Goal: Transaction & Acquisition: Obtain resource

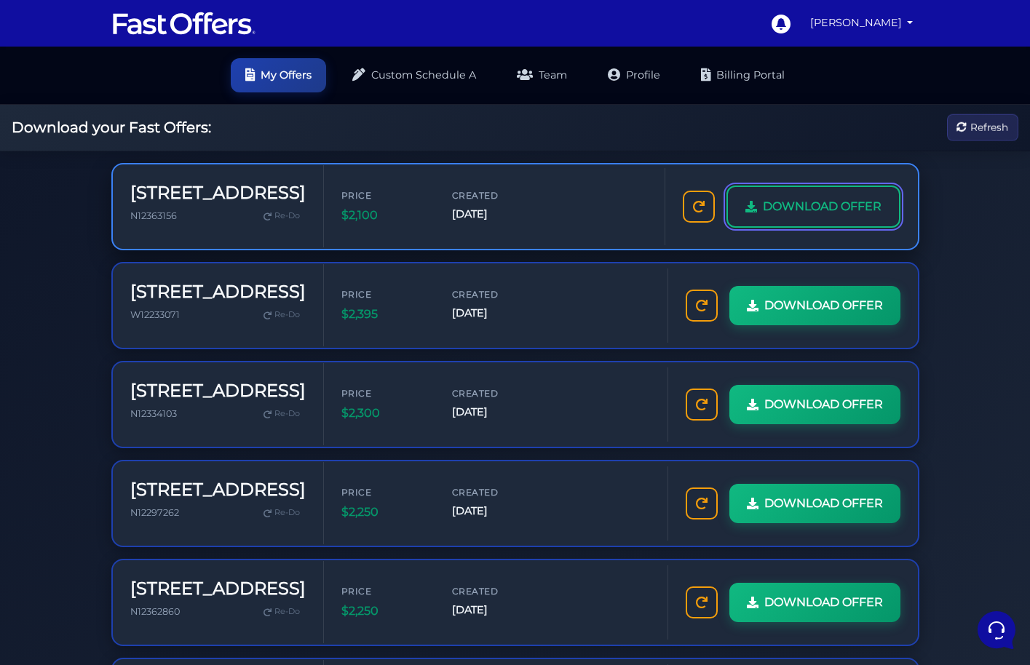
click at [796, 210] on span "DOWNLOAD OFFER" at bounding box center [822, 206] width 119 height 19
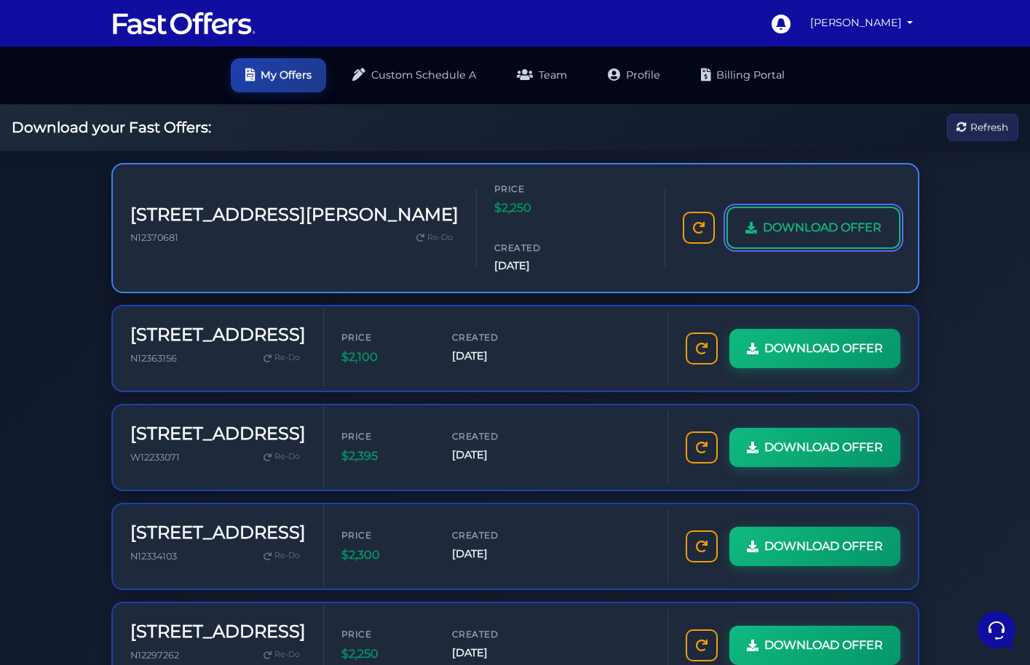
click at [785, 218] on span "DOWNLOAD OFFER" at bounding box center [822, 227] width 119 height 19
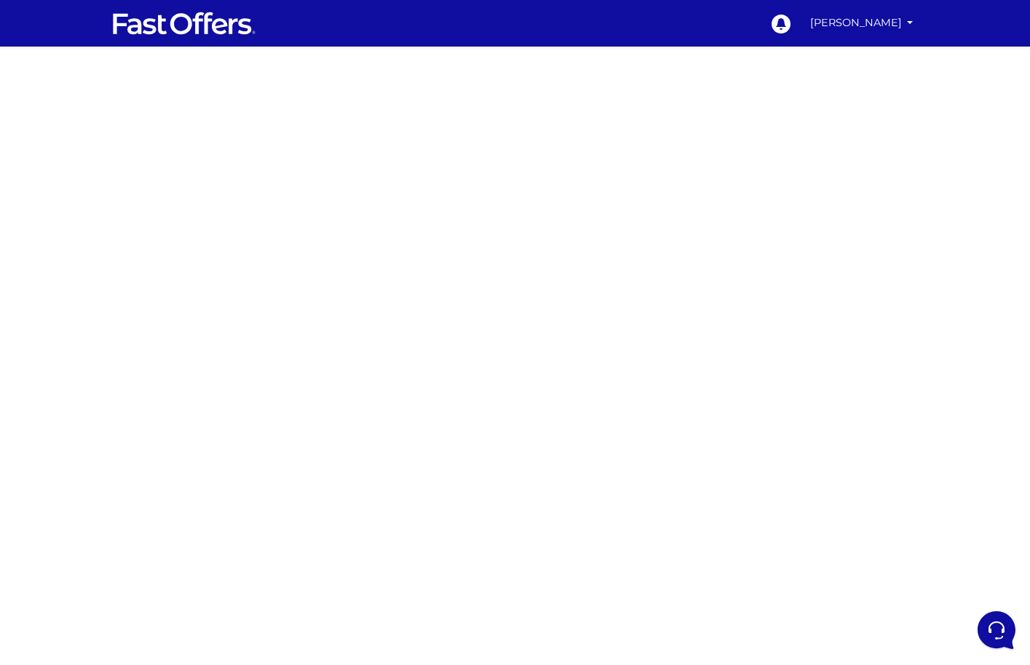
drag, startPoint x: 284, startPoint y: 234, endPoint x: 295, endPoint y: 231, distance: 11.5
click at [284, 234] on div at bounding box center [515, 411] width 1030 height 728
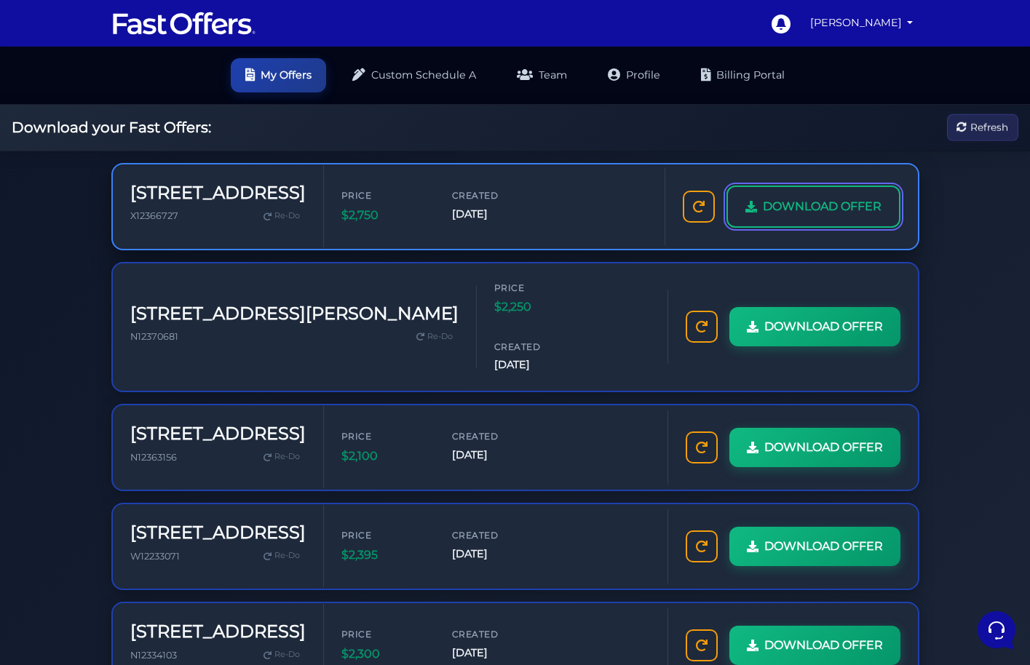
click at [786, 210] on span "DOWNLOAD OFFER" at bounding box center [822, 206] width 119 height 19
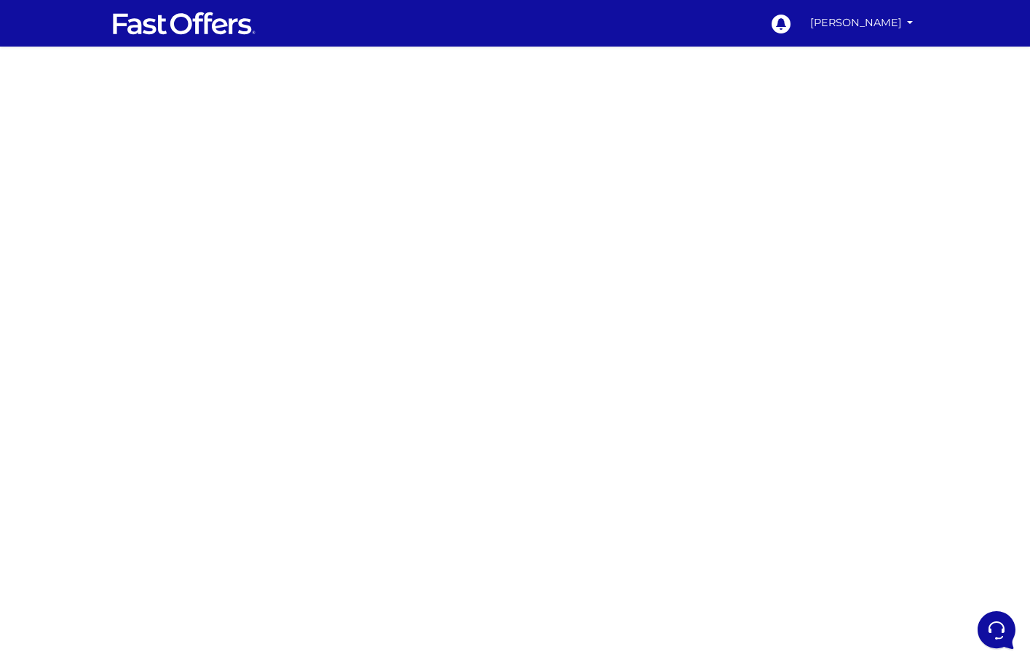
drag, startPoint x: 283, startPoint y: 248, endPoint x: 364, endPoint y: 237, distance: 81.4
click at [283, 248] on div at bounding box center [515, 411] width 1030 height 728
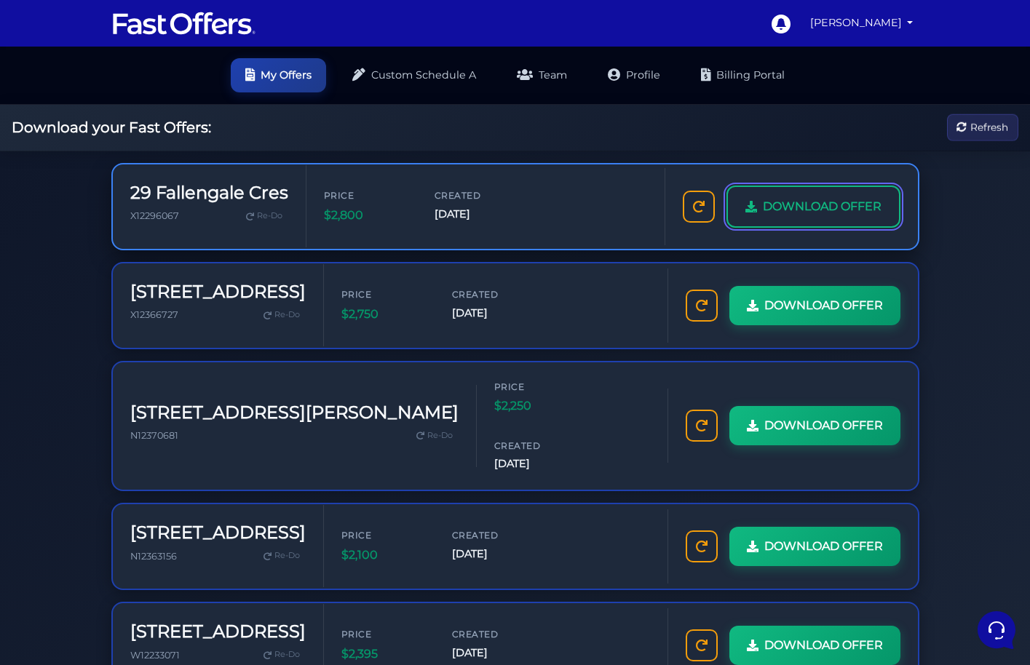
click at [799, 197] on span "DOWNLOAD OFFER" at bounding box center [822, 206] width 119 height 19
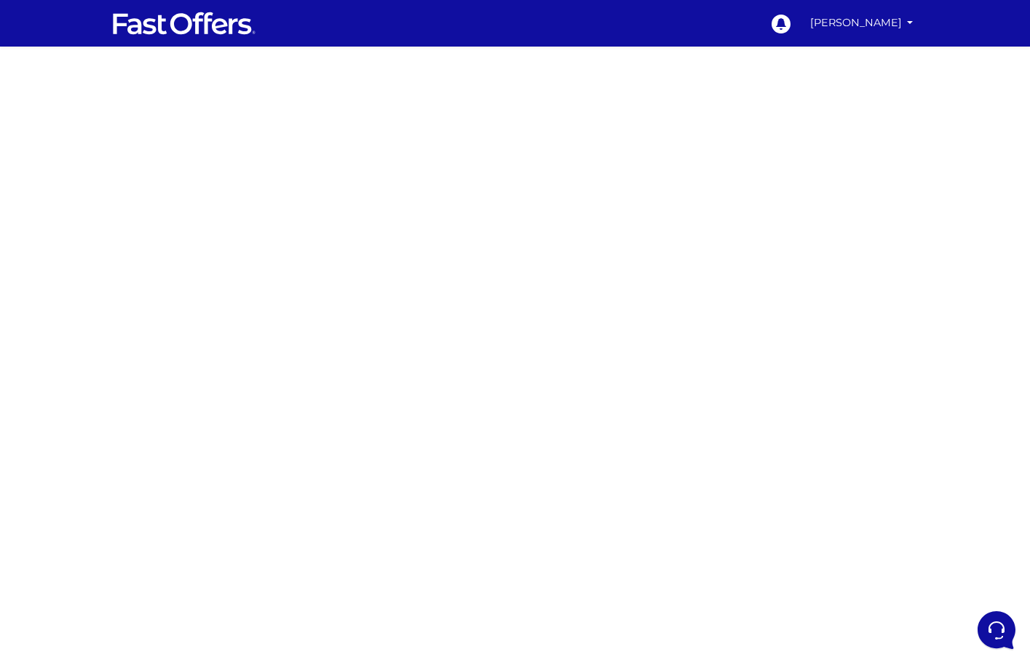
click at [240, 280] on div at bounding box center [515, 411] width 1030 height 728
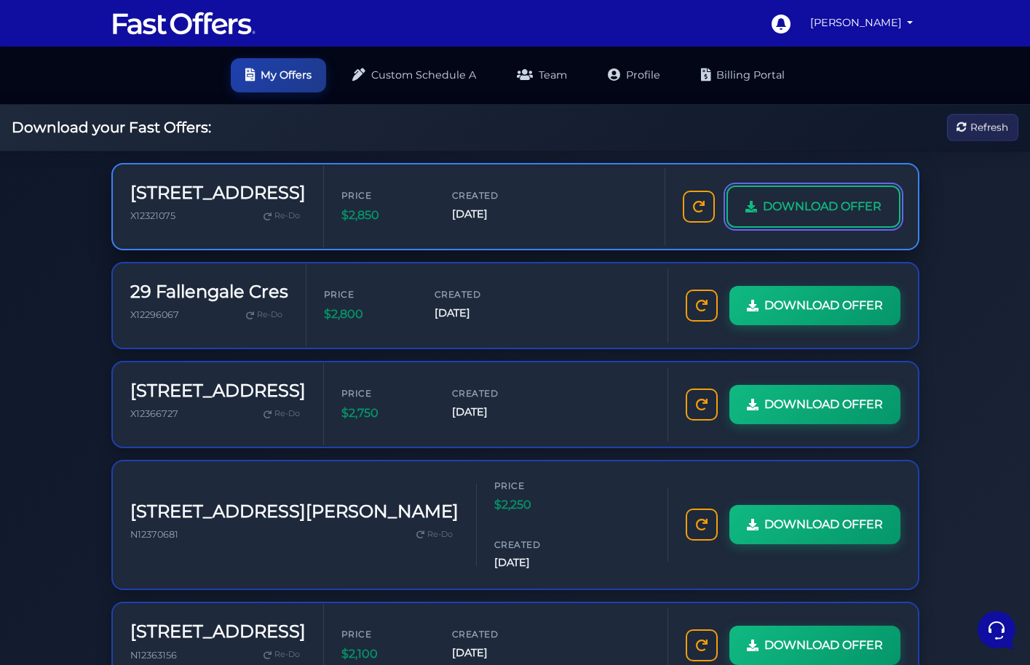
click at [798, 190] on link "DOWNLOAD OFFER" at bounding box center [814, 207] width 174 height 42
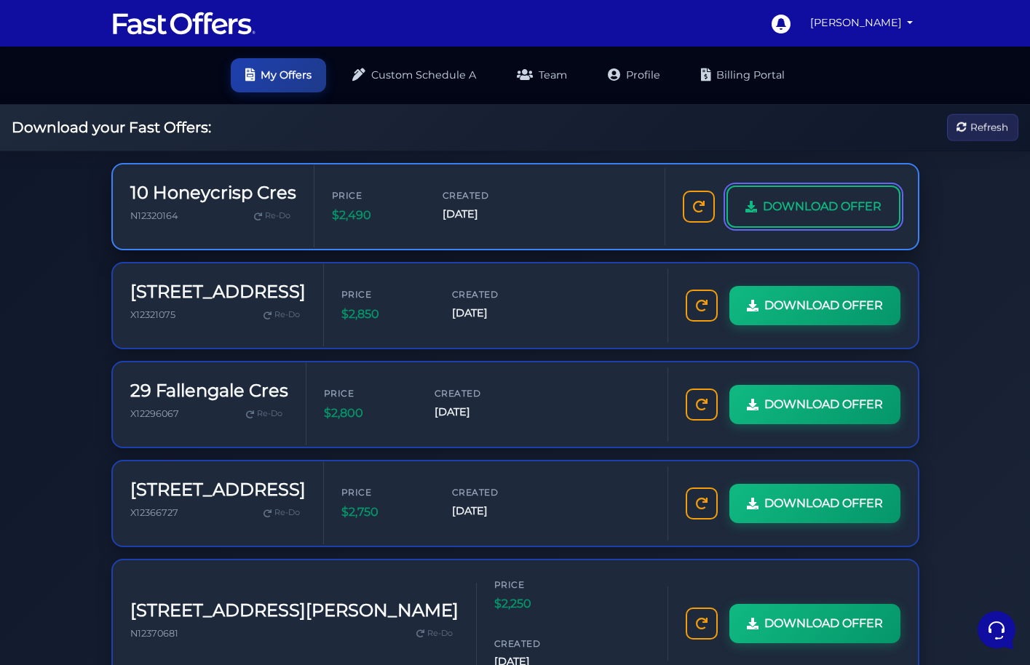
click at [820, 193] on link "DOWNLOAD OFFER" at bounding box center [814, 207] width 174 height 42
